Goal: Browse casually: Explore the website without a specific task or goal

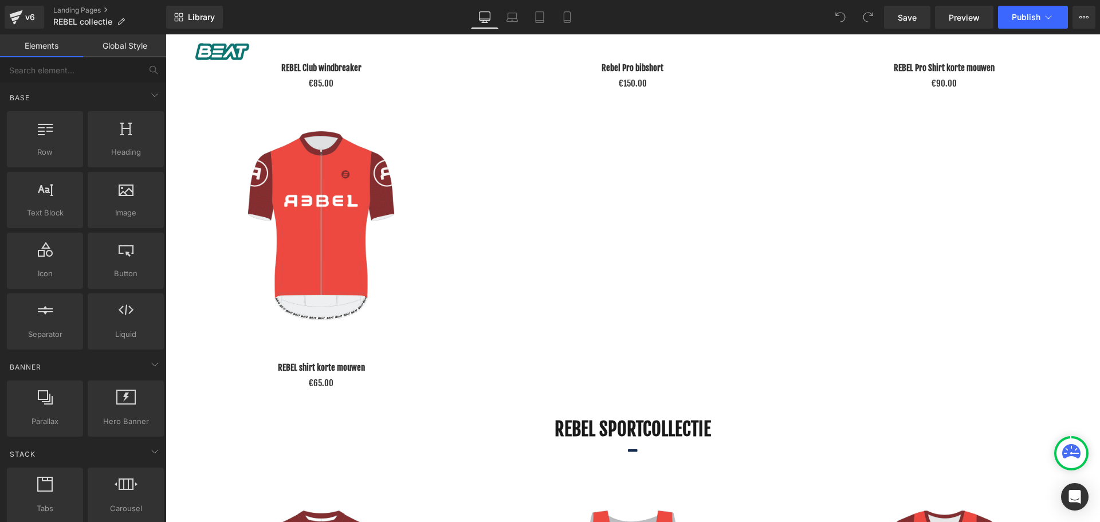
scroll to position [1210, 0]
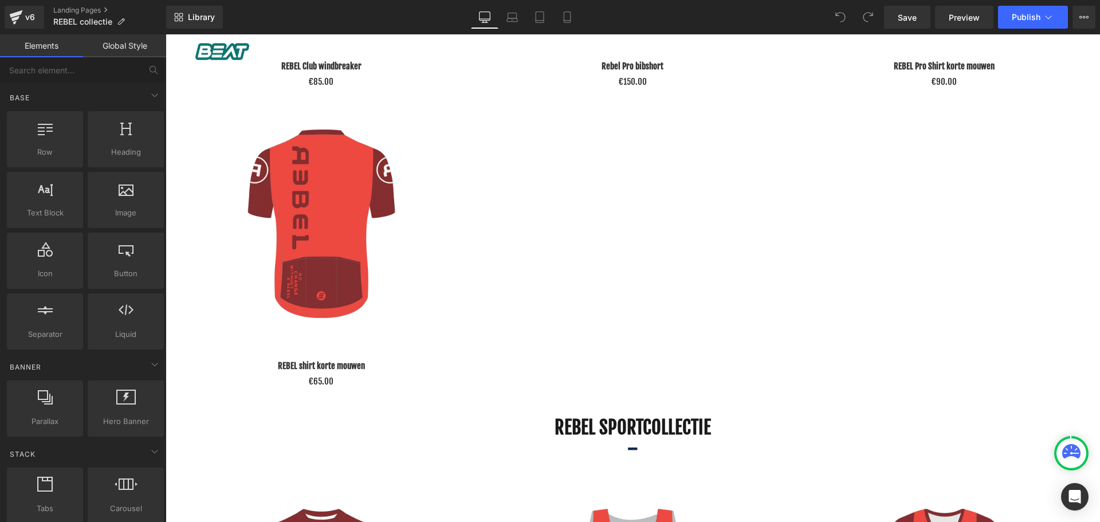
click at [330, 250] on img at bounding box center [321, 224] width 236 height 236
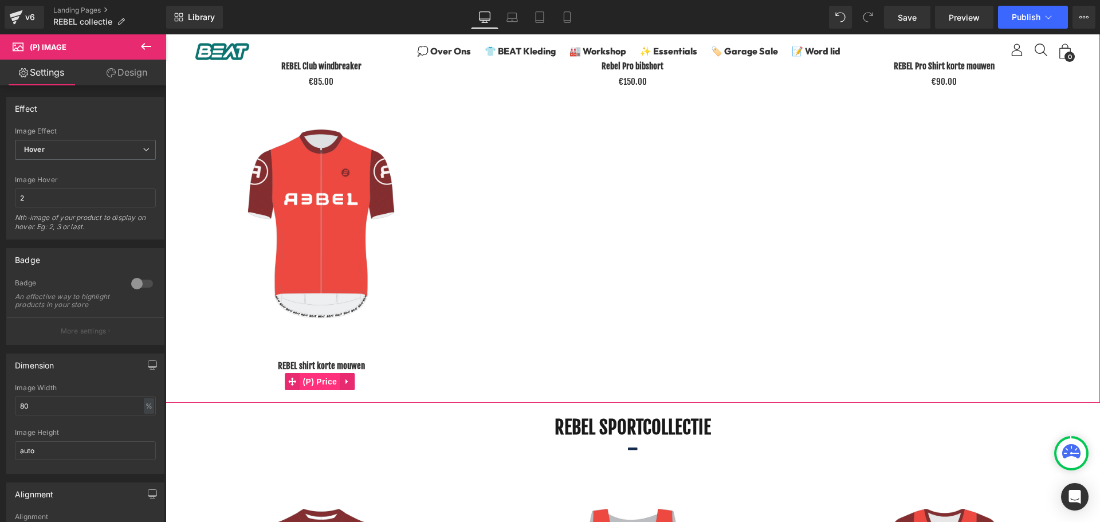
click at [313, 378] on span "(P) Price" at bounding box center [320, 381] width 40 height 17
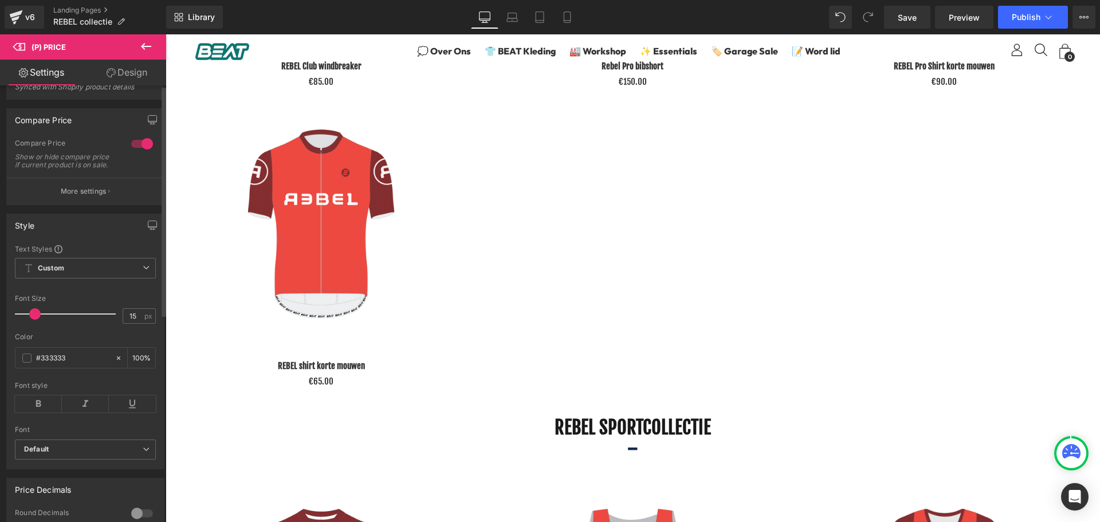
scroll to position [0, 0]
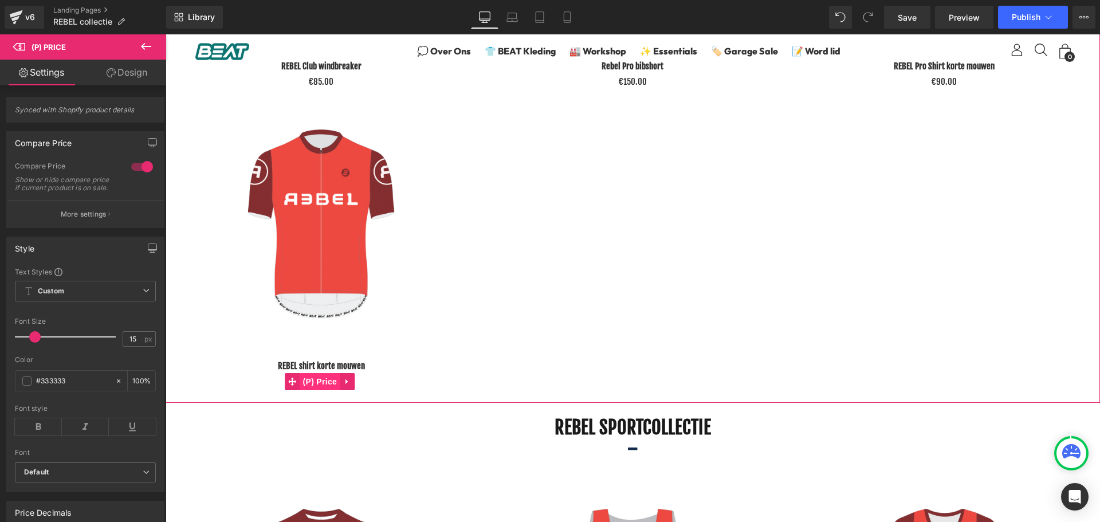
click at [325, 373] on span "(P) Price" at bounding box center [320, 381] width 40 height 17
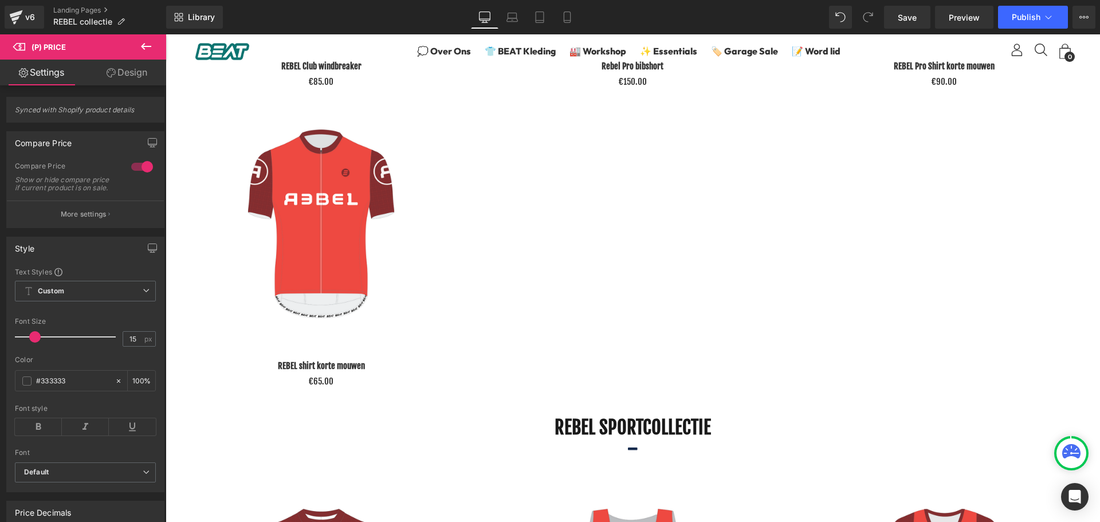
click at [135, 78] on link "Design" at bounding box center [126, 73] width 83 height 26
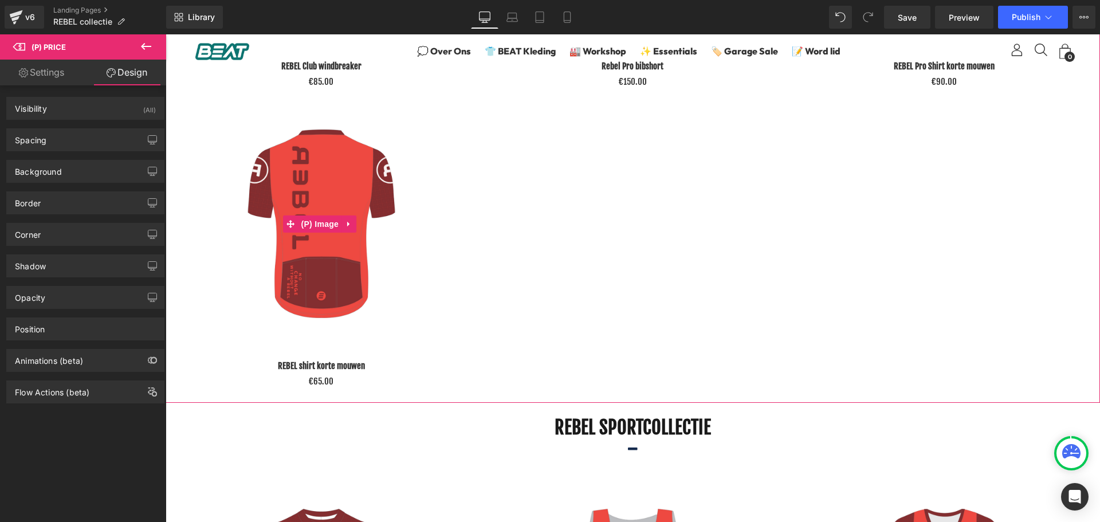
click at [333, 170] on img at bounding box center [321, 224] width 236 height 236
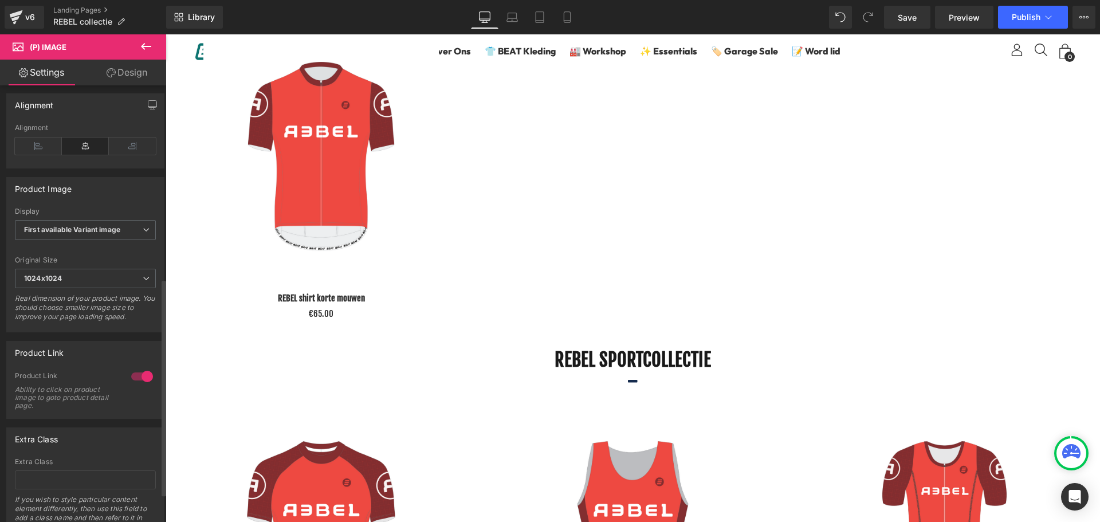
scroll to position [447, 0]
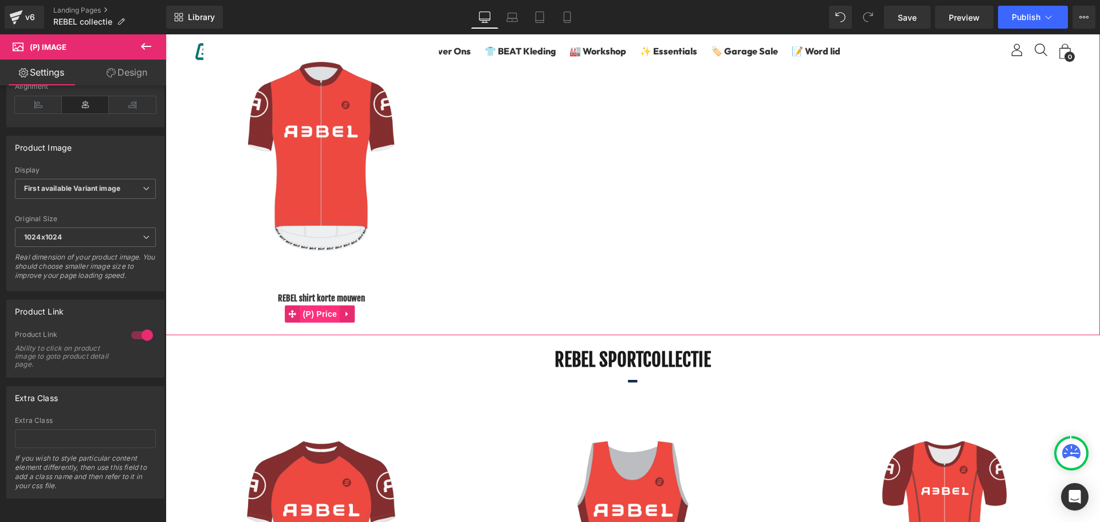
click at [315, 307] on span "(P) Price" at bounding box center [320, 313] width 40 height 17
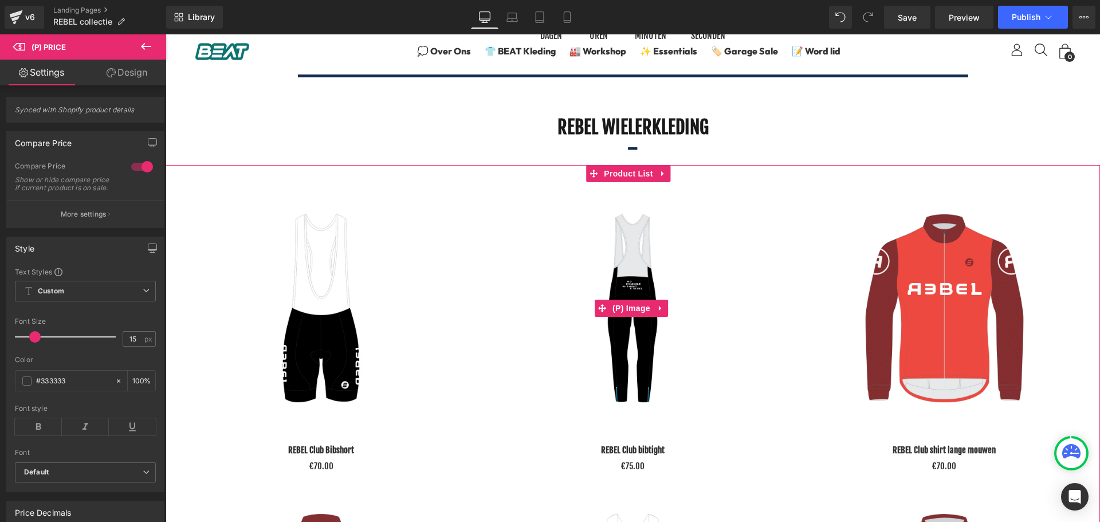
scroll to position [522, 0]
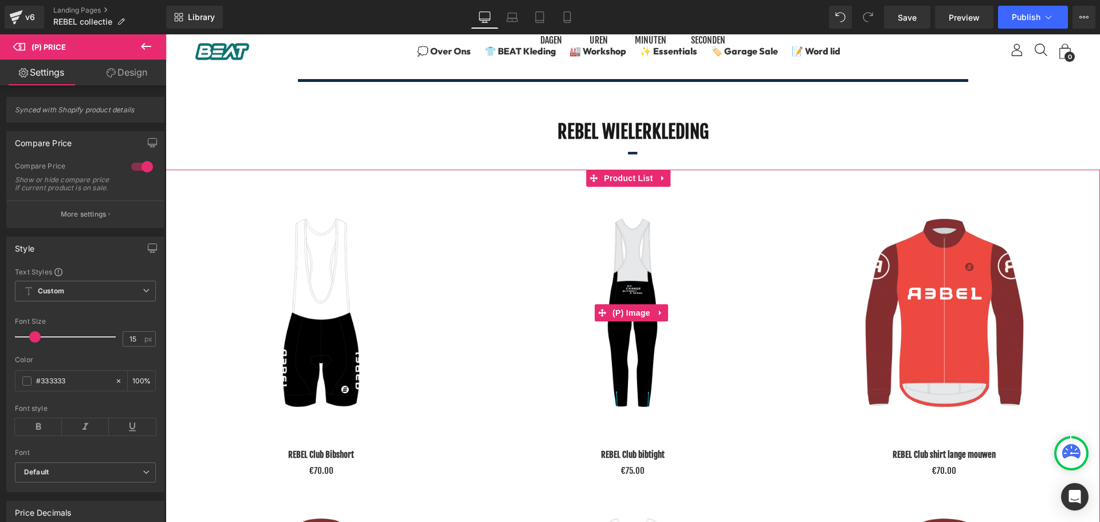
drag, startPoint x: 634, startPoint y: 281, endPoint x: 626, endPoint y: 250, distance: 31.8
click at [634, 281] on img at bounding box center [633, 313] width 236 height 236
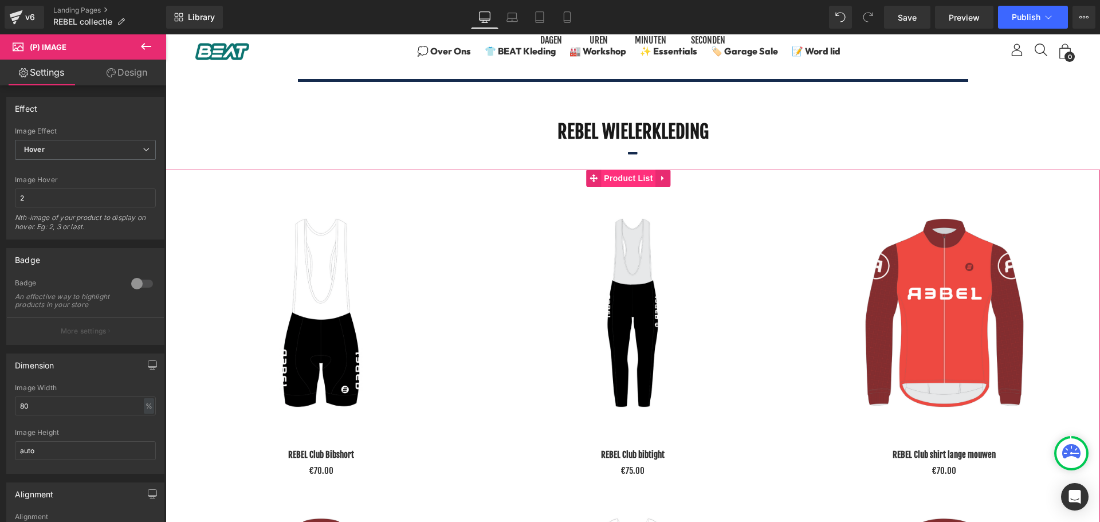
click at [624, 174] on span "Product List" at bounding box center [628, 178] width 54 height 17
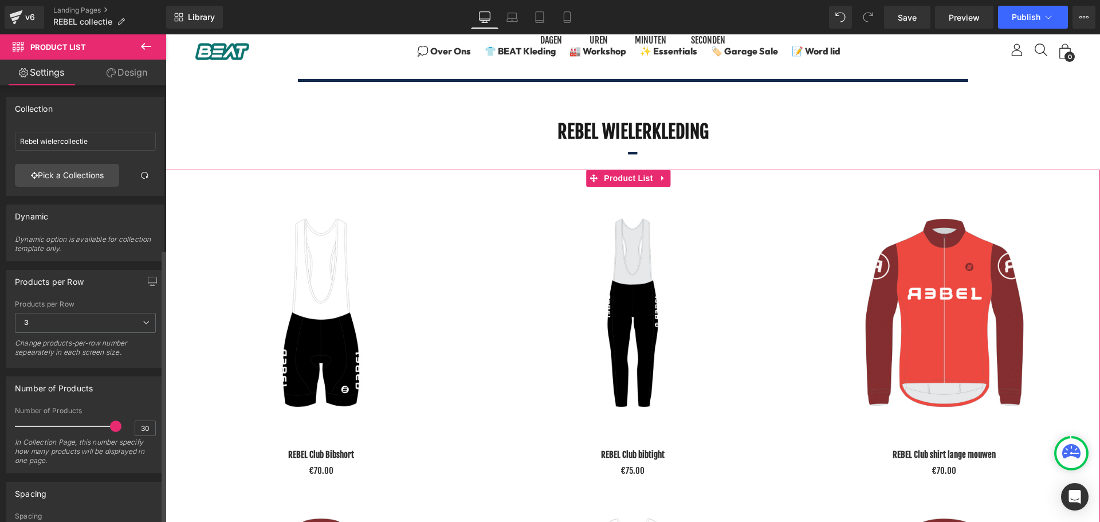
scroll to position [261, 0]
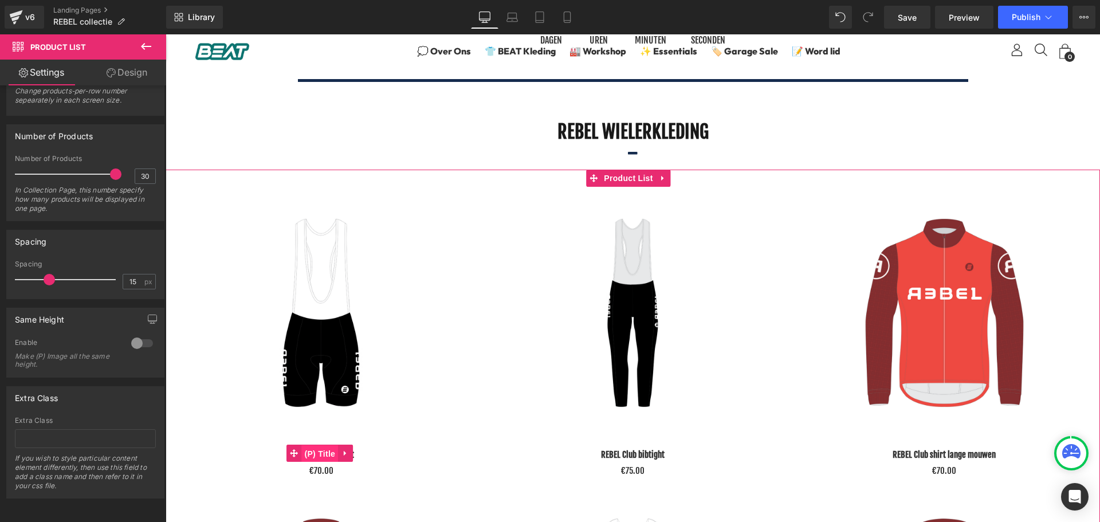
click at [315, 452] on span "(P) Title" at bounding box center [319, 453] width 37 height 17
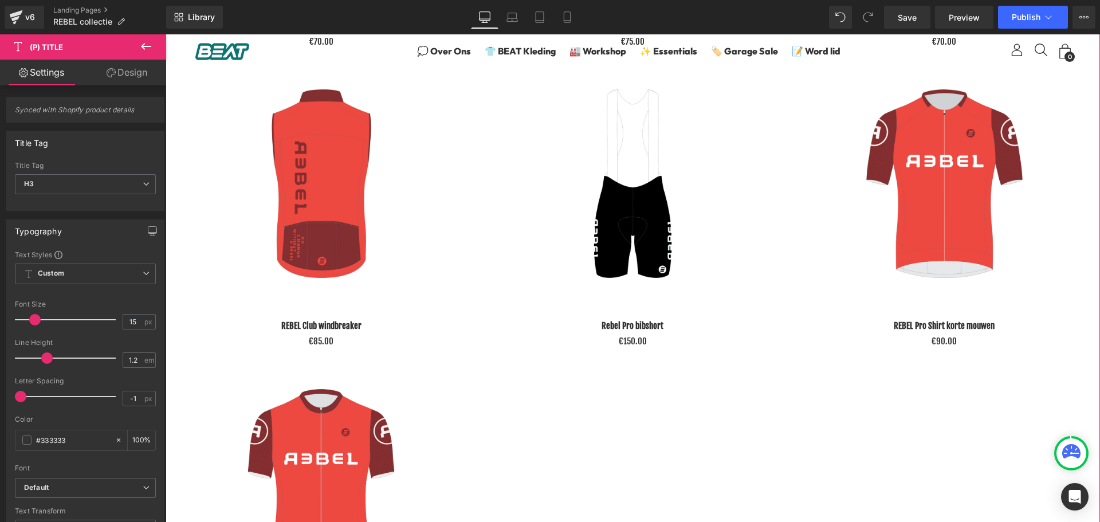
scroll to position [947, 0]
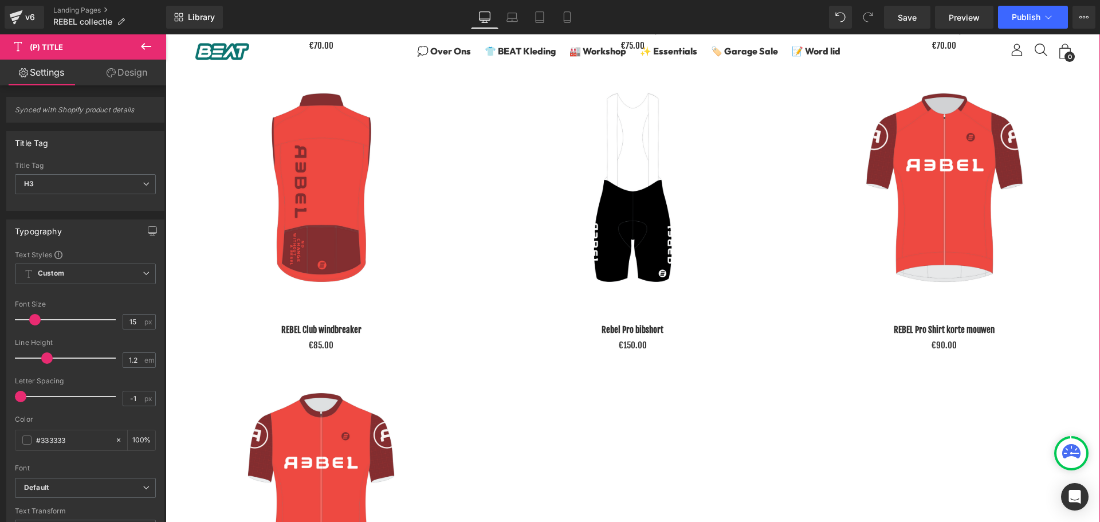
click at [309, 237] on img at bounding box center [321, 188] width 236 height 236
